Goal: Transaction & Acquisition: Purchase product/service

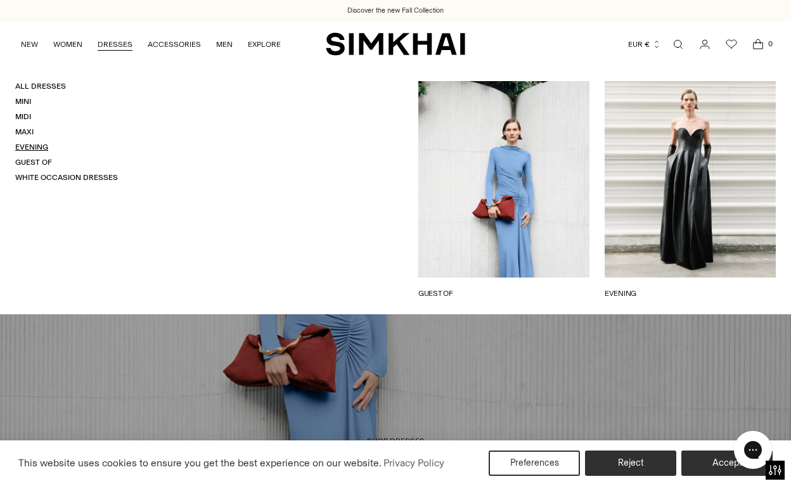
click at [30, 147] on link "Evening" at bounding box center [31, 147] width 33 height 9
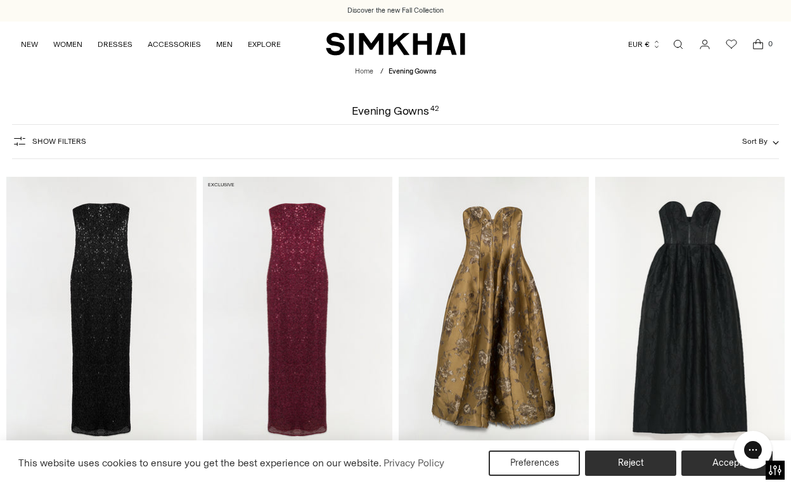
click at [41, 145] on span "Show Filters" at bounding box center [59, 141] width 54 height 9
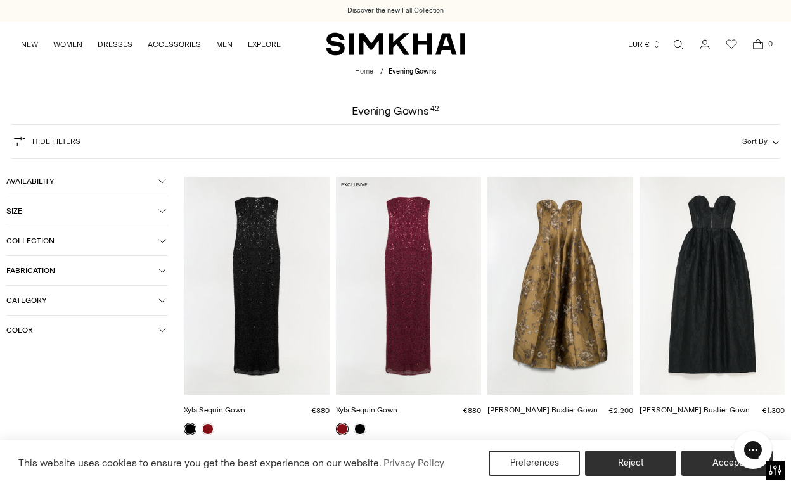
click at [46, 321] on button "Color" at bounding box center [87, 330] width 162 height 29
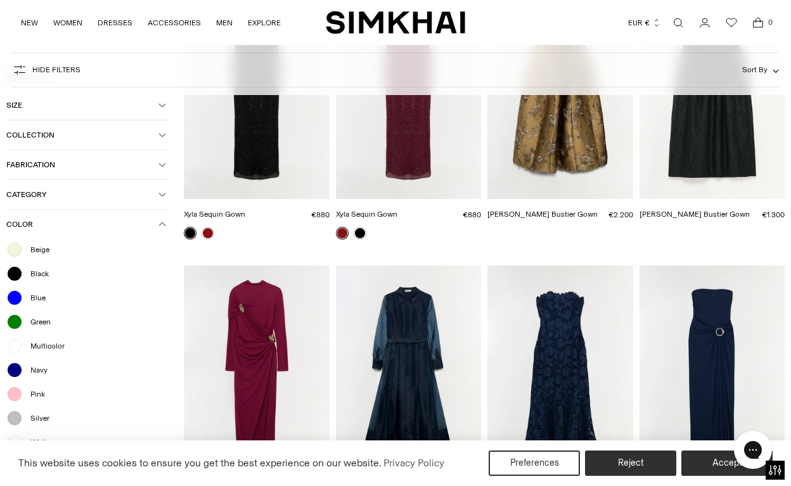
scroll to position [198, 0]
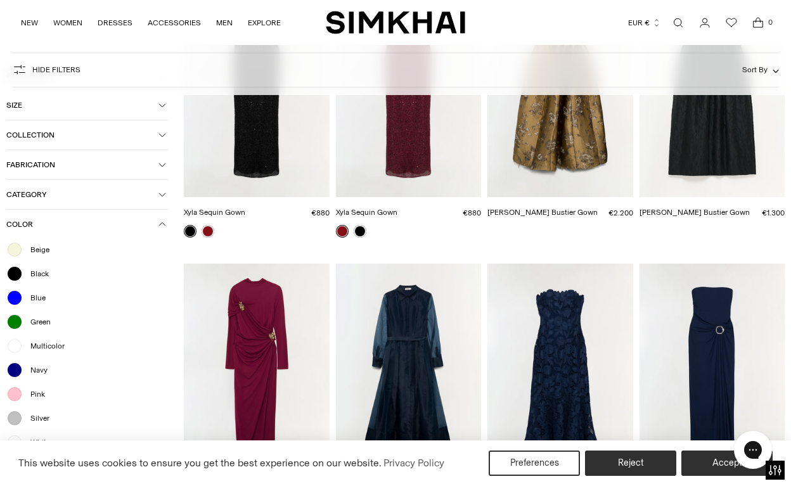
click at [89, 222] on span "Color" at bounding box center [82, 224] width 152 height 9
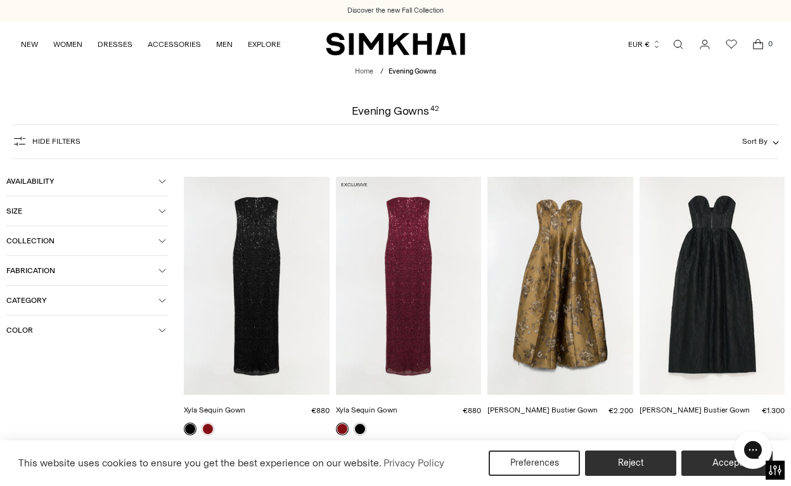
scroll to position [0, 0]
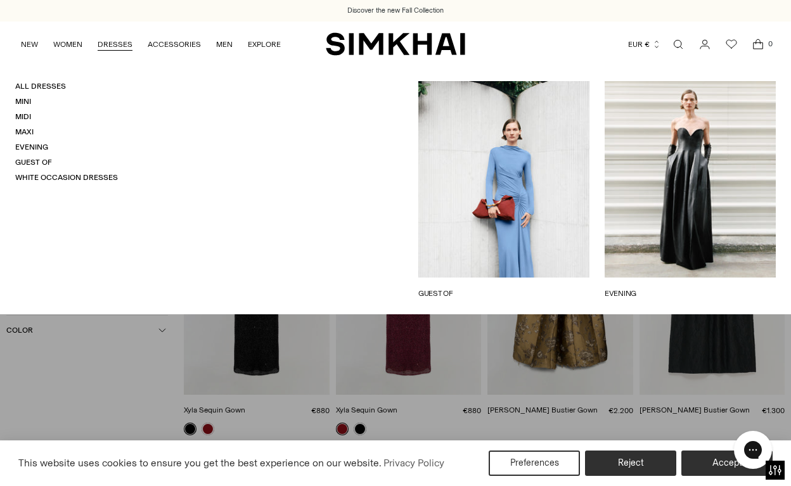
click at [117, 45] on link "DRESSES" at bounding box center [115, 44] width 35 height 28
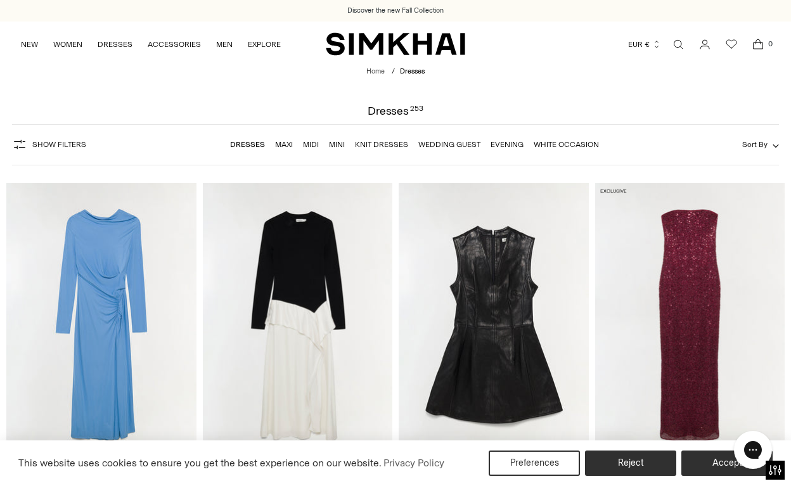
click at [71, 145] on span "Show Filters" at bounding box center [59, 144] width 54 height 9
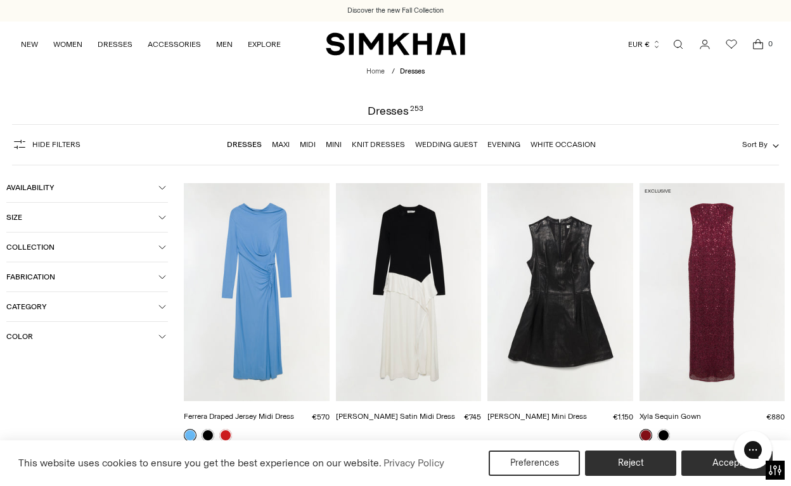
click at [65, 331] on button "Color" at bounding box center [87, 336] width 162 height 29
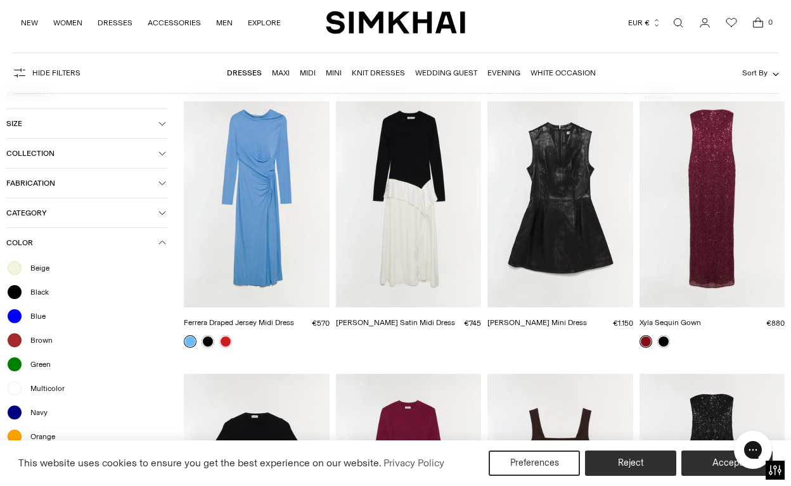
scroll to position [96, 0]
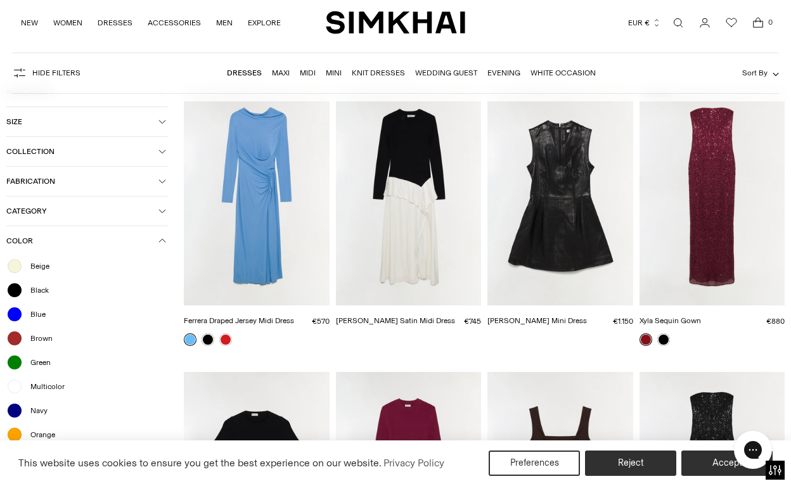
click at [41, 338] on span "Brown" at bounding box center [38, 338] width 30 height 11
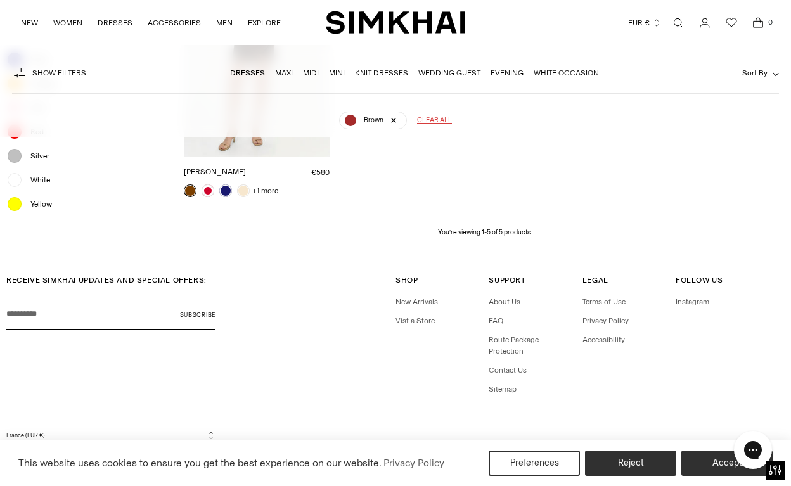
scroll to position [564, 0]
